Goal: Use online tool/utility: Utilize a website feature to perform a specific function

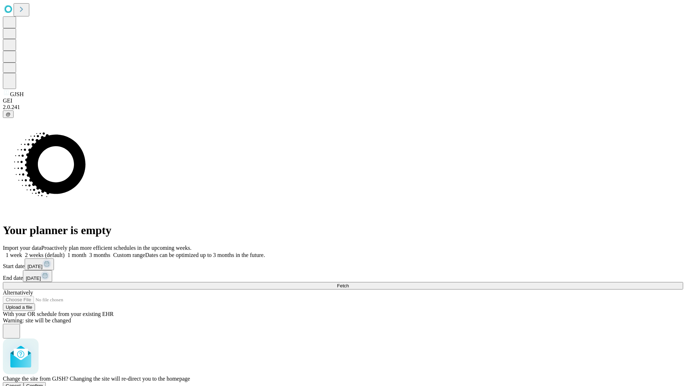
click at [43, 383] on span "Confirm" at bounding box center [34, 385] width 17 height 5
click at [65, 252] on label "2 weeks (default)" at bounding box center [43, 255] width 43 height 6
click at [349, 283] on span "Fetch" at bounding box center [343, 285] width 12 height 5
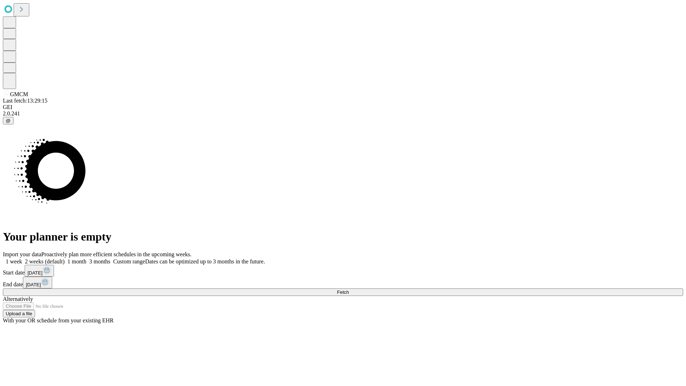
click at [349, 290] on span "Fetch" at bounding box center [343, 292] width 12 height 5
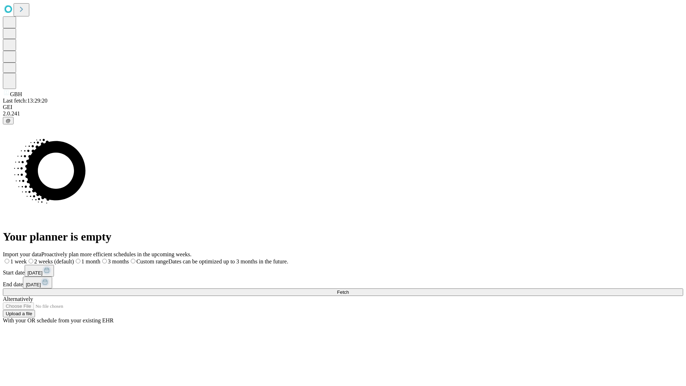
click at [349, 290] on span "Fetch" at bounding box center [343, 292] width 12 height 5
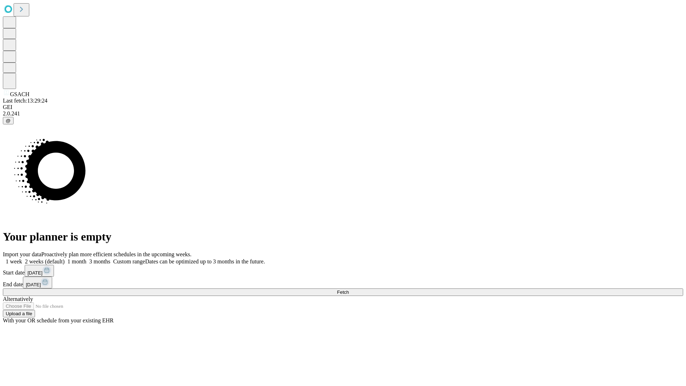
click at [65, 258] on label "2 weeks (default)" at bounding box center [43, 261] width 43 height 6
click at [349, 290] on span "Fetch" at bounding box center [343, 292] width 12 height 5
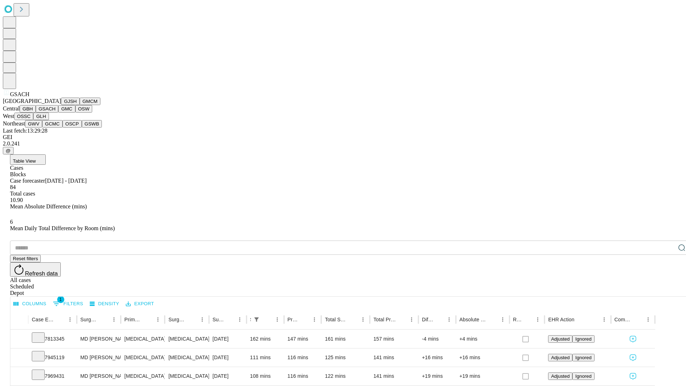
click at [58, 113] on button "GMC" at bounding box center [66, 109] width 17 height 8
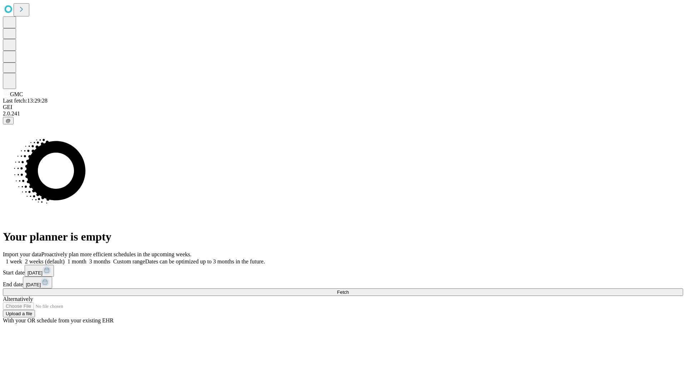
click at [65, 258] on label "2 weeks (default)" at bounding box center [43, 261] width 43 height 6
click at [349, 290] on span "Fetch" at bounding box center [343, 292] width 12 height 5
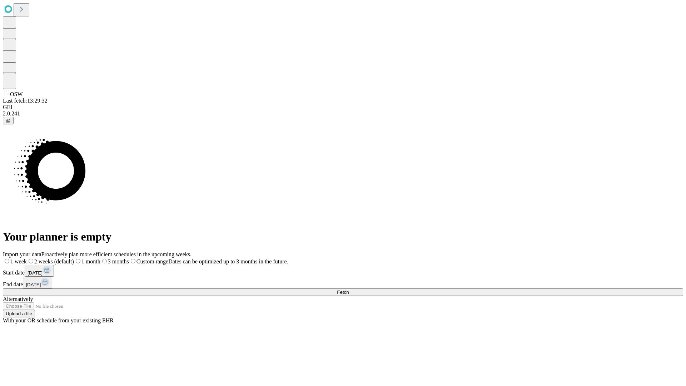
click at [74, 258] on label "2 weeks (default)" at bounding box center [50, 261] width 47 height 6
click at [349, 290] on span "Fetch" at bounding box center [343, 292] width 12 height 5
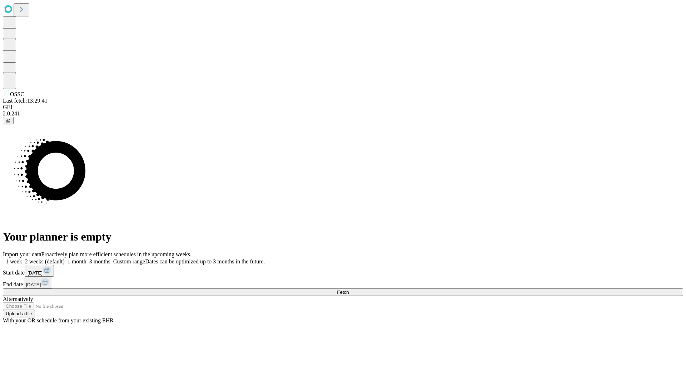
click at [65, 258] on label "2 weeks (default)" at bounding box center [43, 261] width 43 height 6
click at [349, 290] on span "Fetch" at bounding box center [343, 292] width 12 height 5
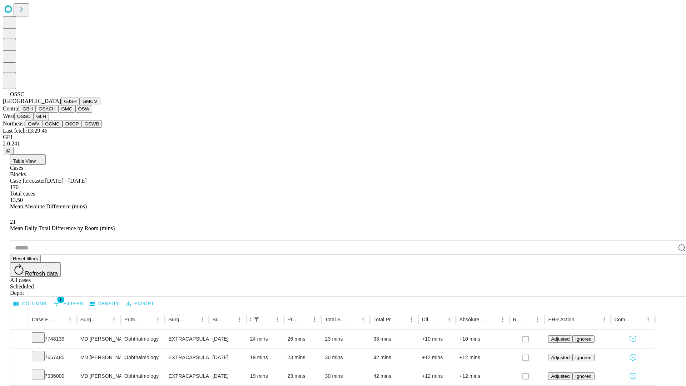
click at [49, 120] on button "GLH" at bounding box center [40, 117] width 15 height 8
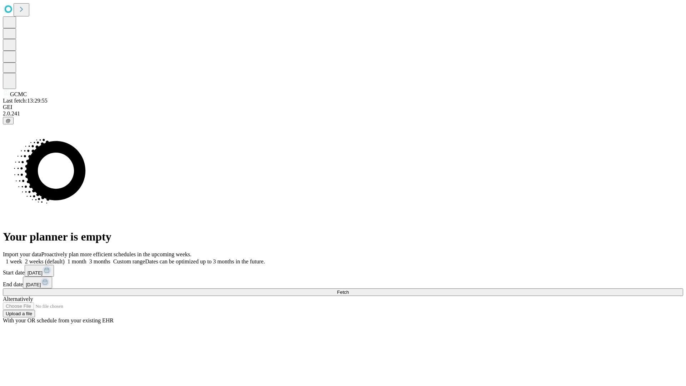
click at [349, 290] on span "Fetch" at bounding box center [343, 292] width 12 height 5
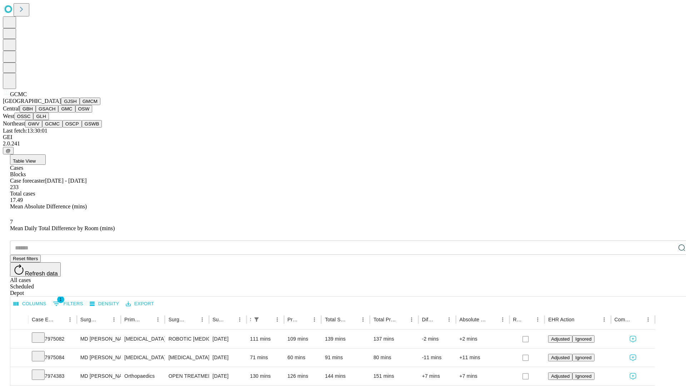
click at [63, 128] on button "OSCP" at bounding box center [72, 124] width 19 height 8
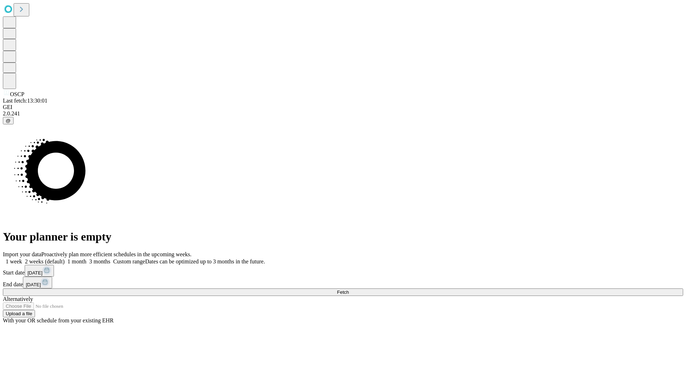
click at [65, 258] on label "2 weeks (default)" at bounding box center [43, 261] width 43 height 6
click at [349, 290] on span "Fetch" at bounding box center [343, 292] width 12 height 5
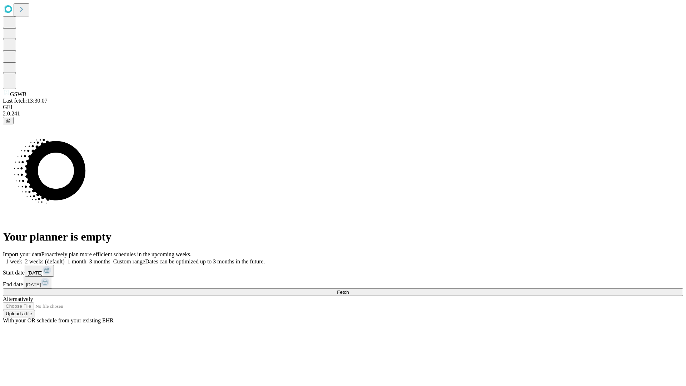
click at [65, 258] on label "2 weeks (default)" at bounding box center [43, 261] width 43 height 6
click at [349, 290] on span "Fetch" at bounding box center [343, 292] width 12 height 5
